Goal: Task Accomplishment & Management: Manage account settings

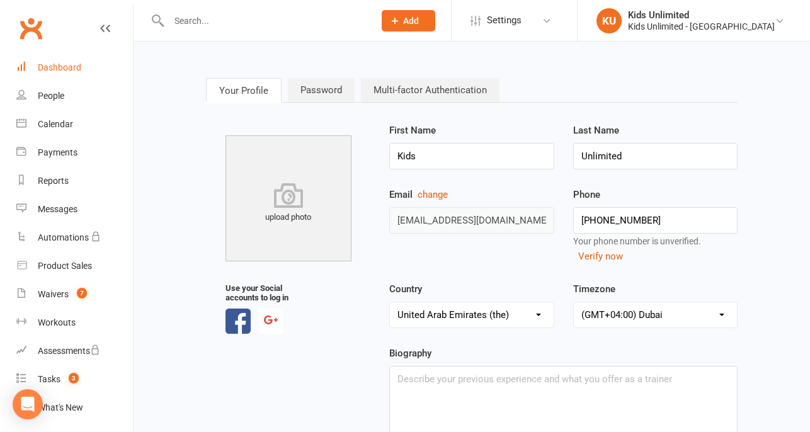
click at [41, 67] on div "Dashboard" at bounding box center [59, 67] width 43 height 10
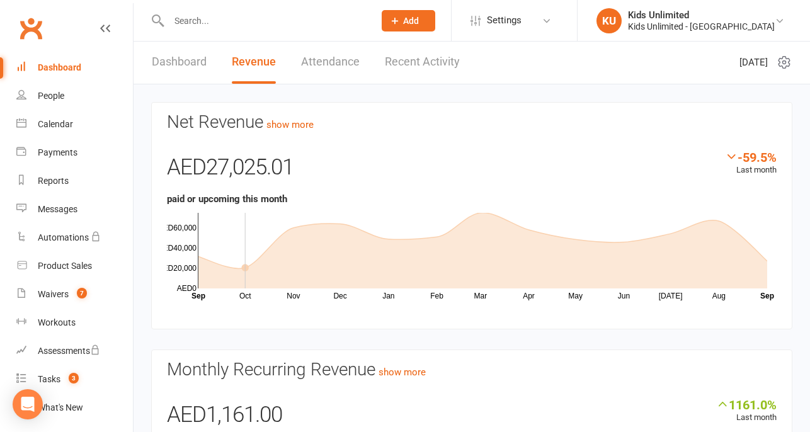
scroll to position [1, 0]
click at [66, 155] on div "Payments" at bounding box center [58, 152] width 40 height 10
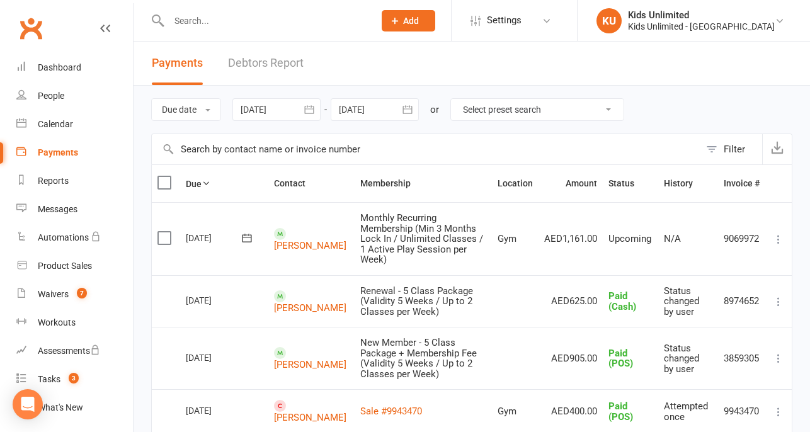
click at [269, 110] on div at bounding box center [276, 109] width 88 height 23
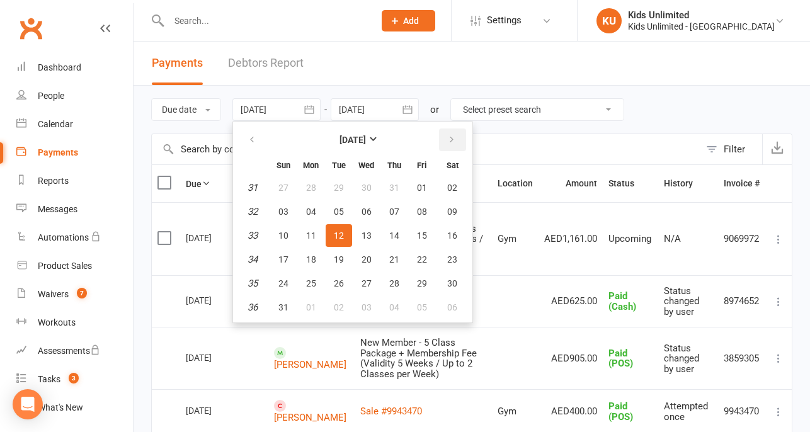
click at [453, 137] on icon "button" at bounding box center [451, 140] width 9 height 10
click at [422, 210] on span "12" at bounding box center [422, 212] width 10 height 10
type input "[DATE]"
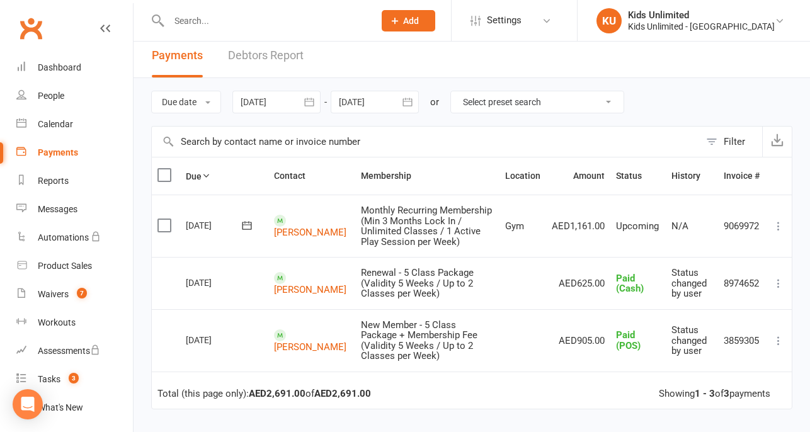
scroll to position [8, 0]
click at [309, 283] on link "[PERSON_NAME]" at bounding box center [310, 288] width 72 height 11
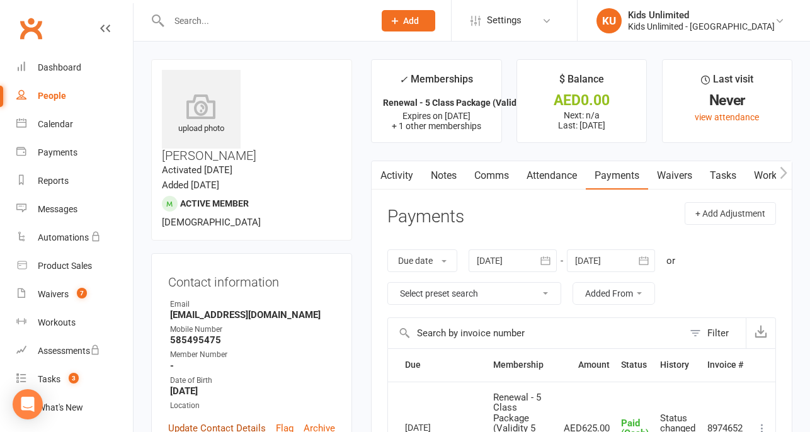
click at [211, 421] on link "Update Contact Details" at bounding box center [217, 428] width 98 height 15
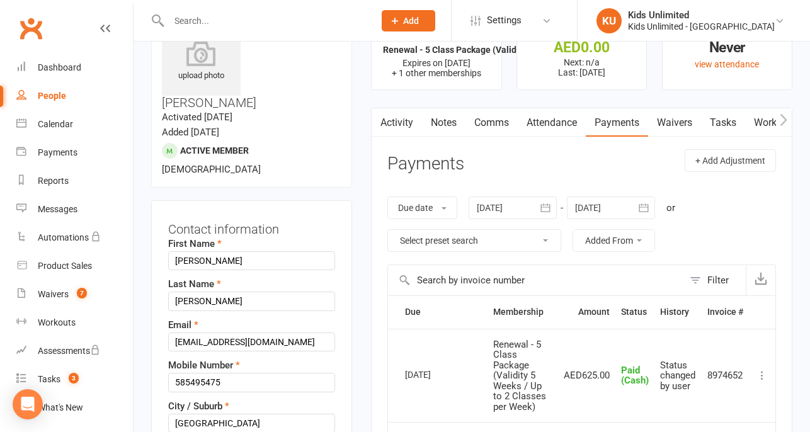
scroll to position [59, 0]
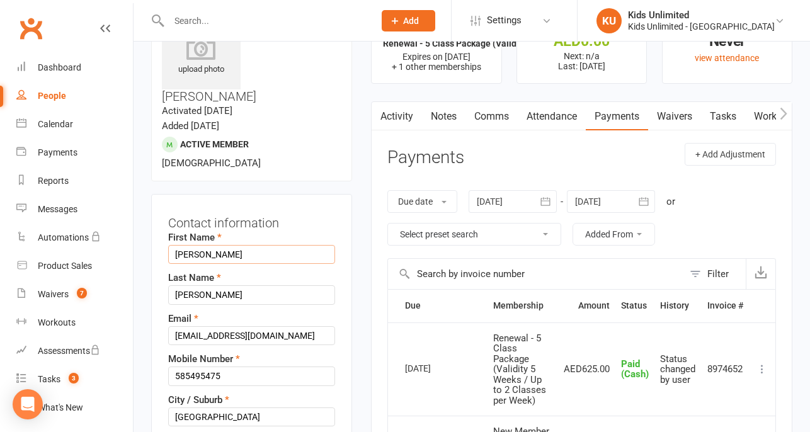
click at [178, 245] on input "[PERSON_NAME]" at bounding box center [251, 254] width 167 height 19
type input "[PERSON_NAME]"
click at [279, 211] on h3 "Contact information" at bounding box center [251, 220] width 167 height 19
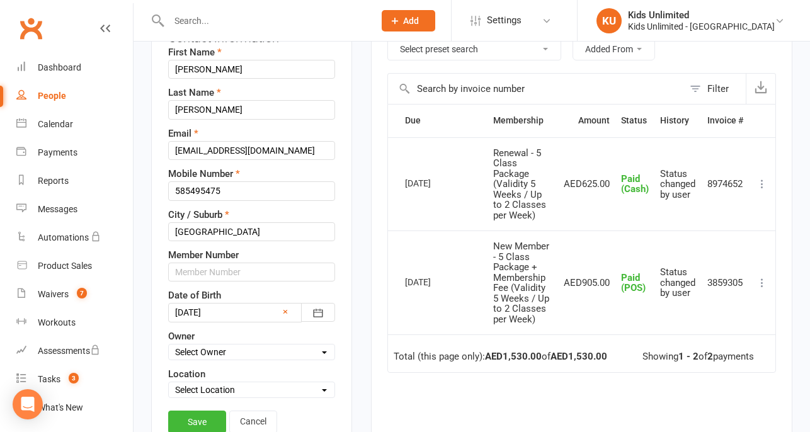
scroll to position [244, 0]
click at [197, 411] on link "Save" at bounding box center [197, 422] width 58 height 23
